Goal: Check status: Check status

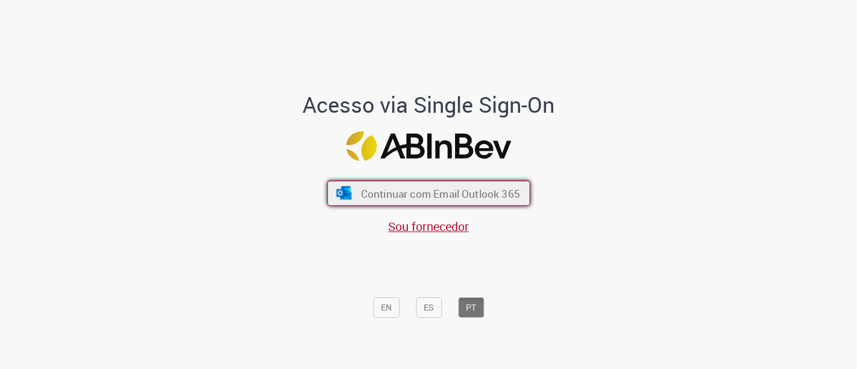
click at [476, 190] on span "Continuar com Email Outlook 365" at bounding box center [439, 193] width 159 height 14
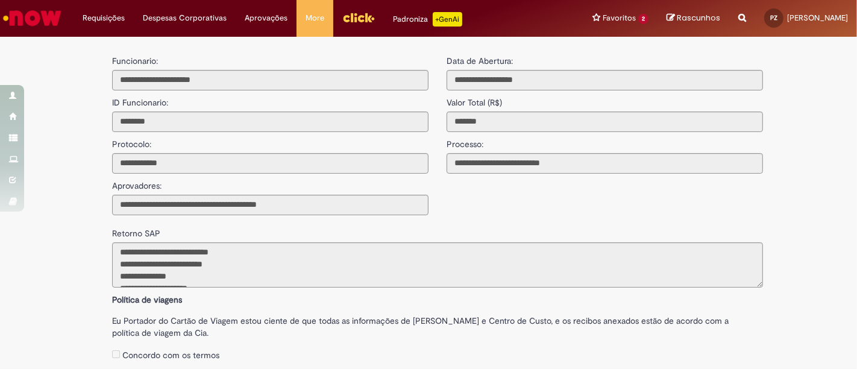
click at [356, 21] on img "Menu Cabeçalho" at bounding box center [358, 17] width 33 height 18
click at [104, 45] on link "Exibir Todas as Solicitações" at bounding box center [140, 48] width 133 height 13
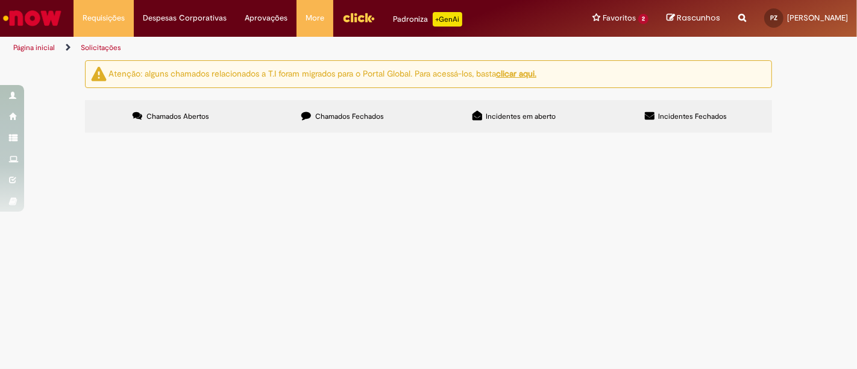
click at [353, 116] on span "Chamados Fechados" at bounding box center [349, 117] width 69 height 10
click at [0, 0] on span "Solicitamos o apoio e autorização para internação de minha filha [PERSON_NAME],…" at bounding box center [0, 0] width 0 height 0
click at [356, 114] on span "Chamados Fechados" at bounding box center [349, 117] width 69 height 10
